Goal: Check status: Verify the current state of an ongoing process or item

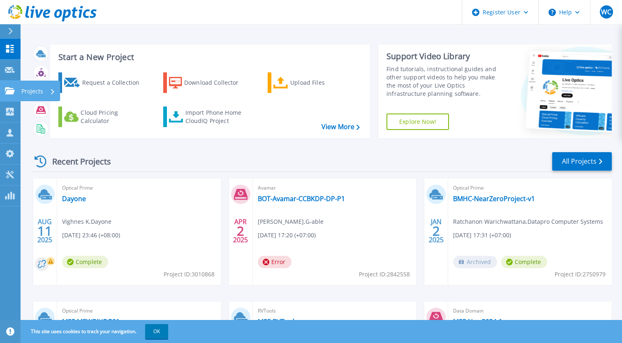
click at [35, 92] on p "Projects" at bounding box center [32, 91] width 22 height 21
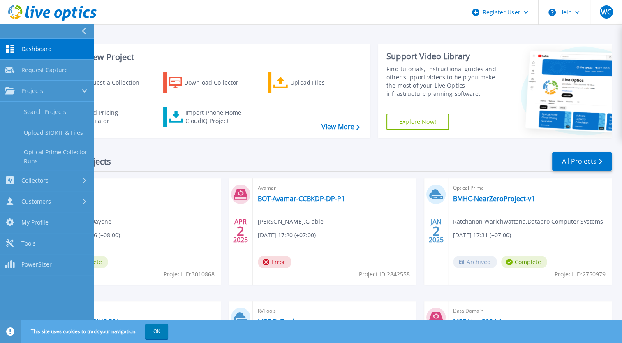
click at [305, 30] on div "Start a New Project Request a Collection Download Collector Upload Files Cloud …" at bounding box center [321, 215] width 601 height 431
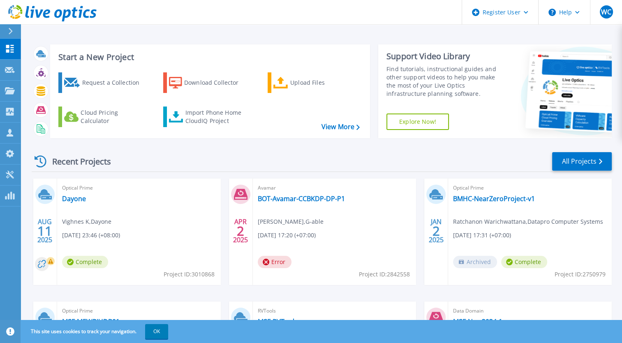
click at [11, 30] on icon at bounding box center [11, 31] width 4 height 7
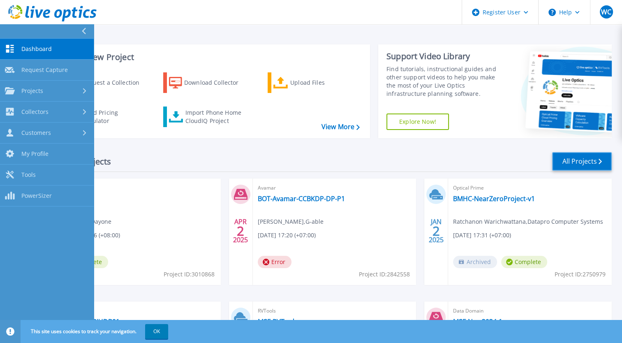
click at [587, 159] on link "All Projects" at bounding box center [582, 161] width 60 height 18
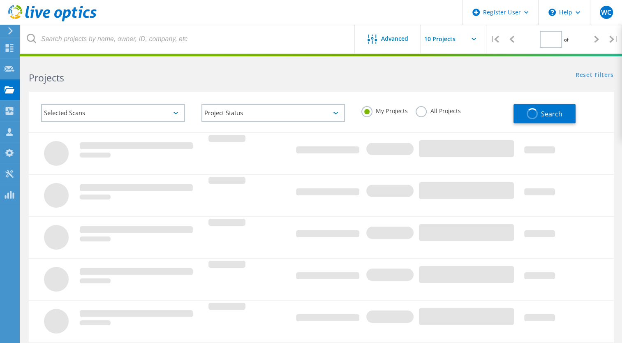
type input "1"
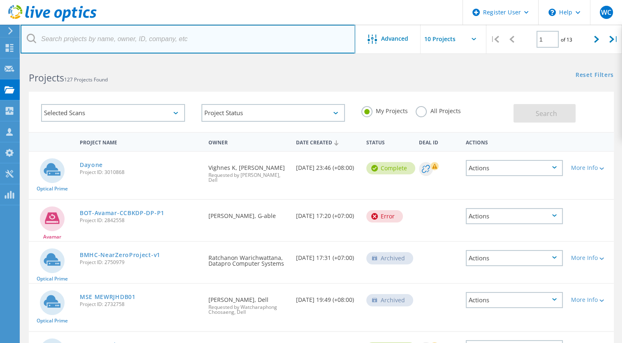
click at [108, 39] on input "text" at bounding box center [188, 39] width 335 height 29
type input "YCH"
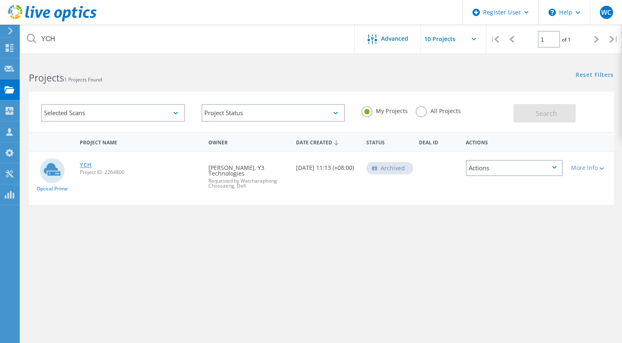
click at [88, 163] on link "YCH" at bounding box center [86, 165] width 12 height 6
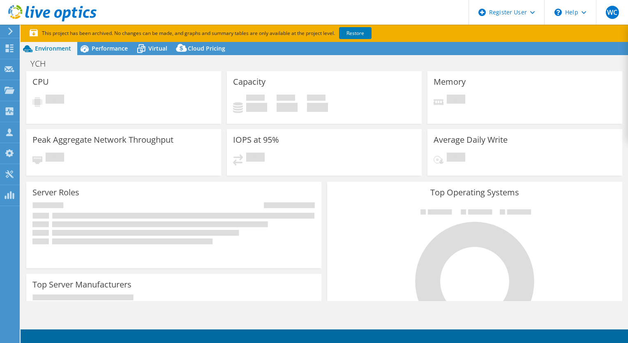
select select "USD"
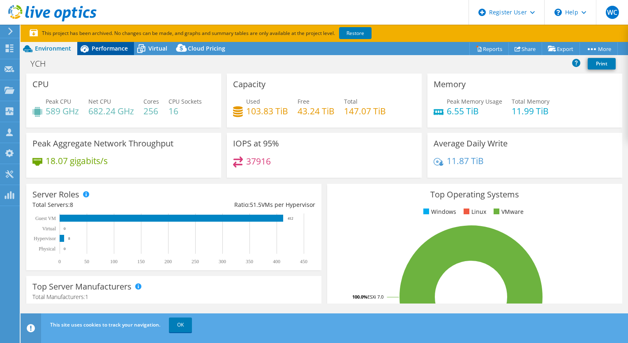
click at [113, 46] on span "Performance" at bounding box center [110, 48] width 36 height 8
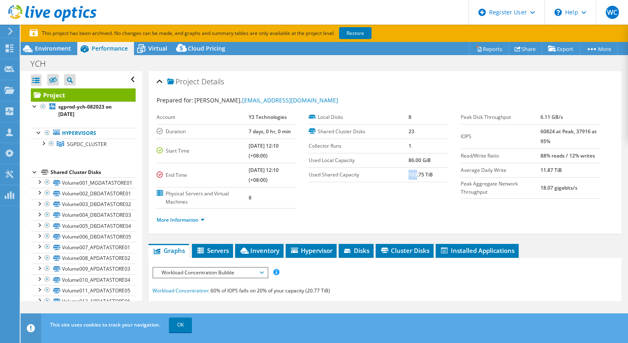
drag, startPoint x: 405, startPoint y: 171, endPoint x: 412, endPoint y: 174, distance: 7.4
click at [412, 174] on b "103.75 TiB" at bounding box center [421, 174] width 24 height 7
drag, startPoint x: 332, startPoint y: 99, endPoint x: 232, endPoint y: 102, distance: 99.9
click at [232, 102] on div "Prepared for: Leela Krishna, leelakrishna.k@y3technologies.com" at bounding box center [385, 100] width 457 height 9
drag, startPoint x: 232, startPoint y: 102, endPoint x: 254, endPoint y: 101, distance: 21.8
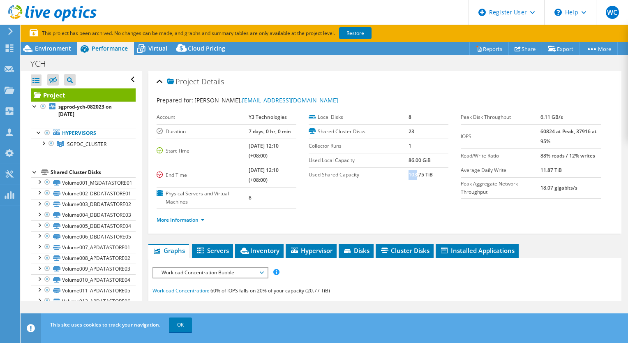
copy link "leelakrishna.k@y3technologies.com"
